Goal: Information Seeking & Learning: Learn about a topic

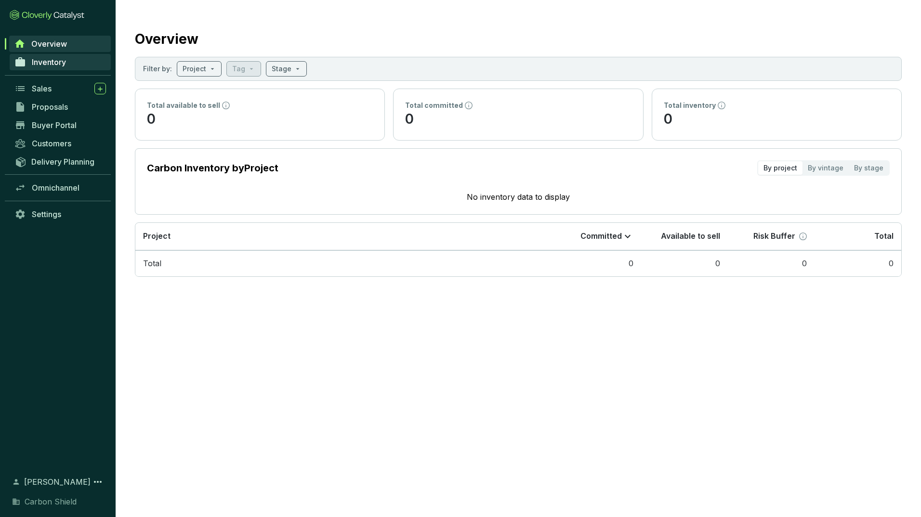
click at [43, 66] on span "Inventory" at bounding box center [49, 62] width 34 height 10
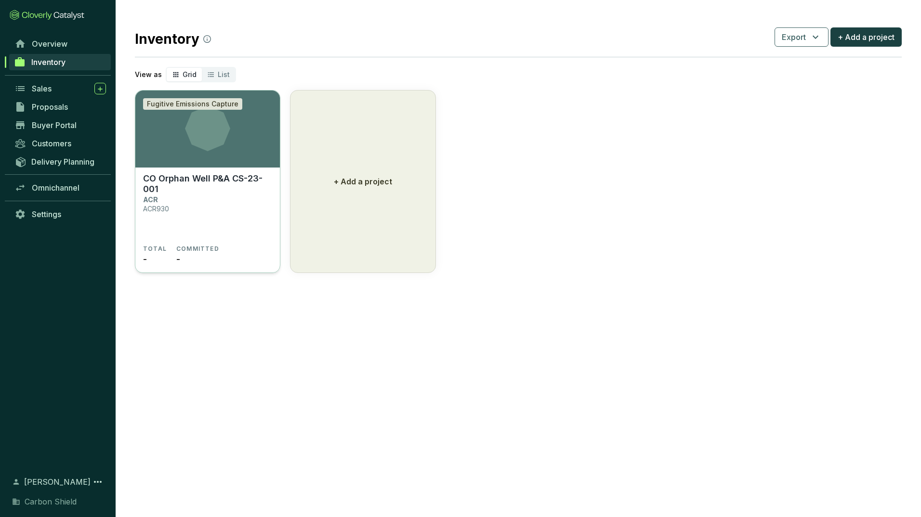
click at [182, 115] on icon at bounding box center [207, 128] width 144 height 45
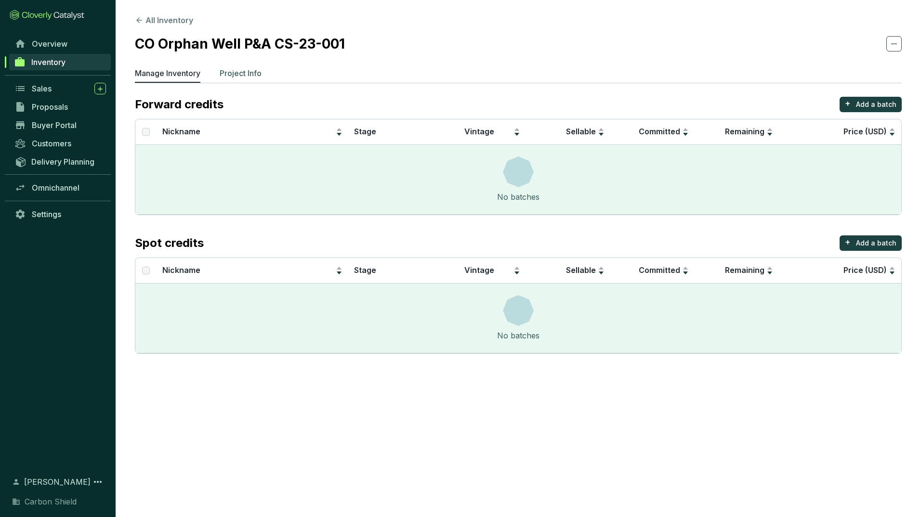
click at [248, 75] on p "Project Info" at bounding box center [241, 73] width 42 height 12
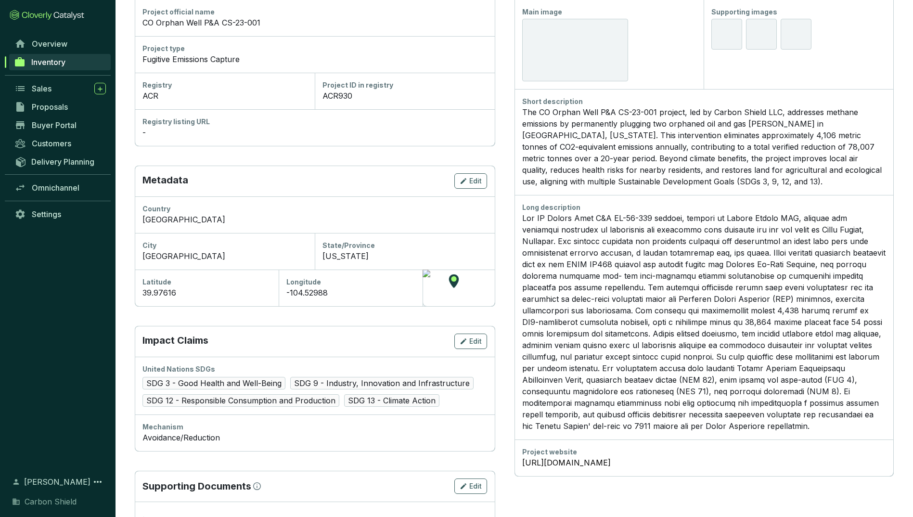
scroll to position [211, 0]
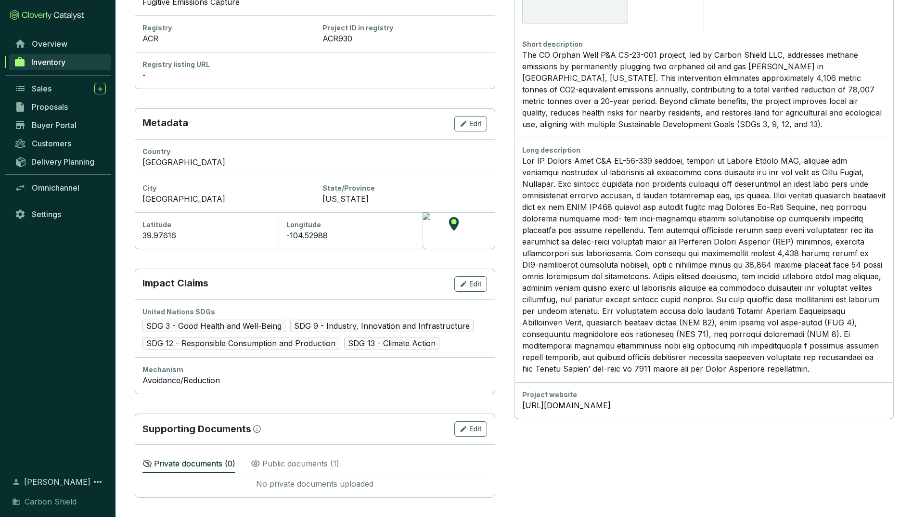
click at [300, 464] on p "Public documents ( 1 )" at bounding box center [300, 464] width 77 height 12
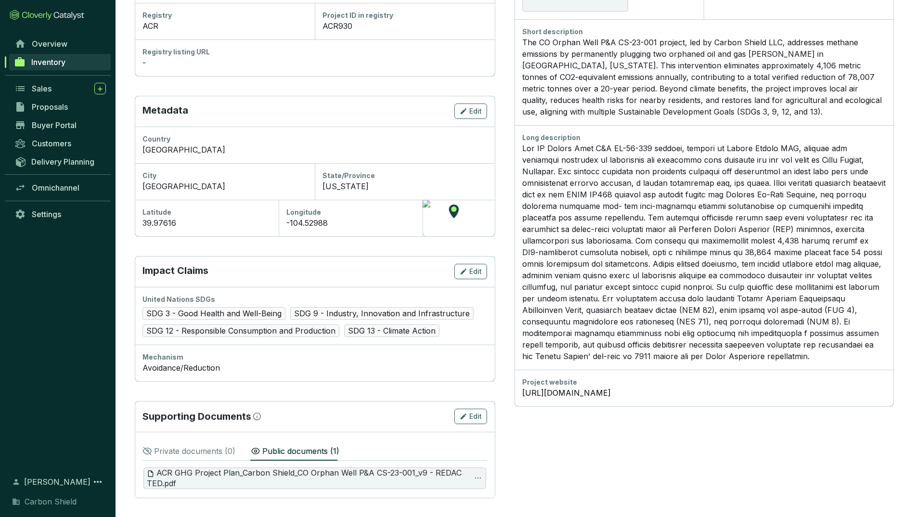
scroll to position [224, 0]
click at [200, 453] on p "Private documents ( 0 )" at bounding box center [194, 451] width 81 height 12
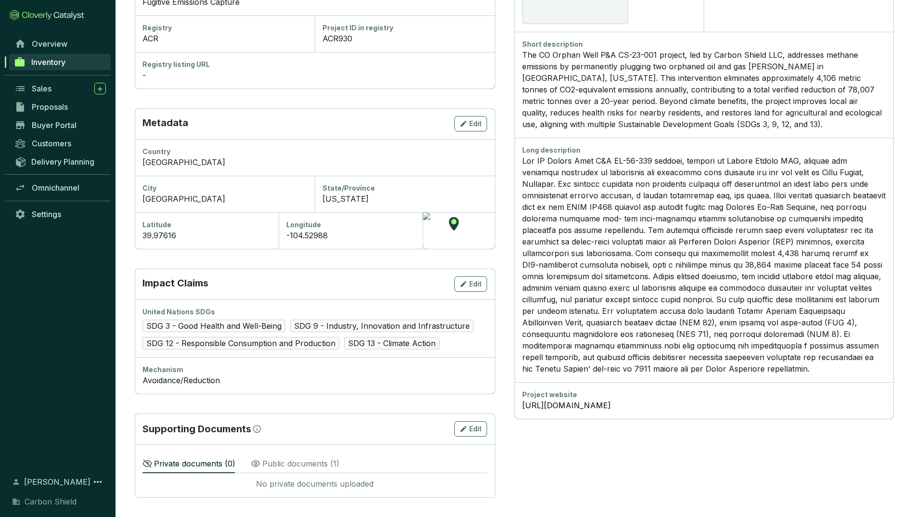
scroll to position [211, 0]
